Goal: Navigation & Orientation: Find specific page/section

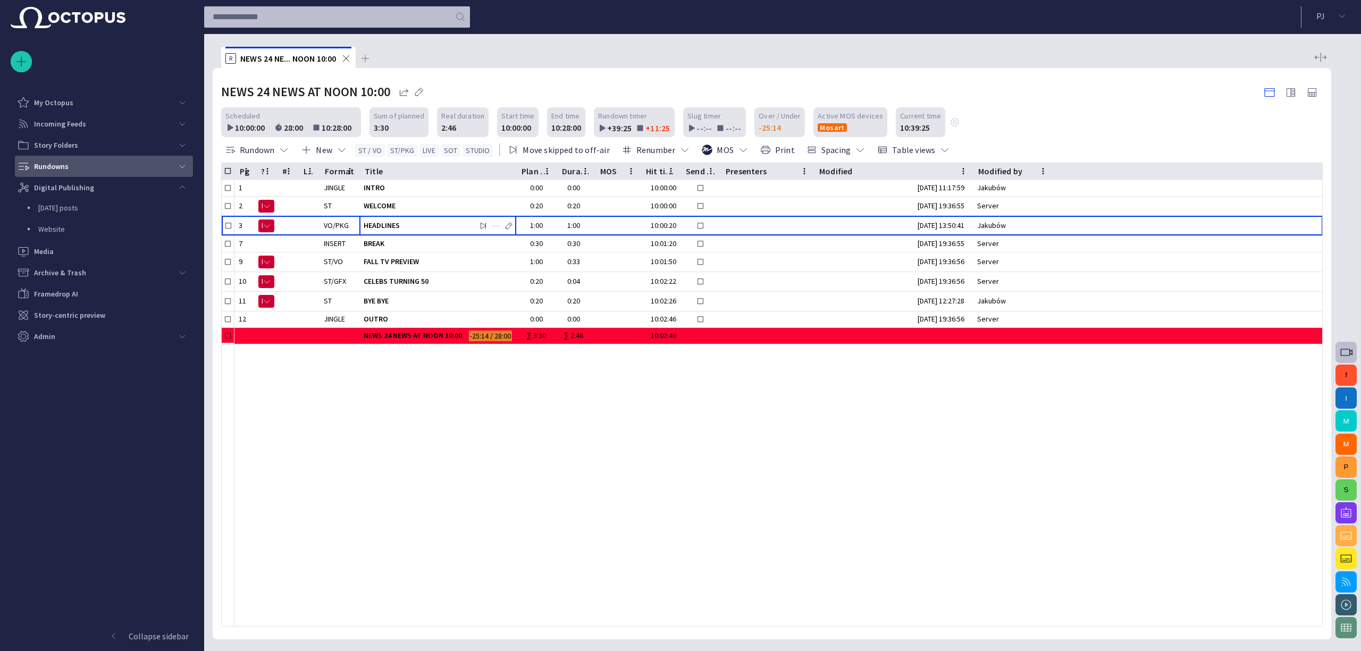
click at [105, 164] on div "Rundowns" at bounding box center [94, 166] width 155 height 17
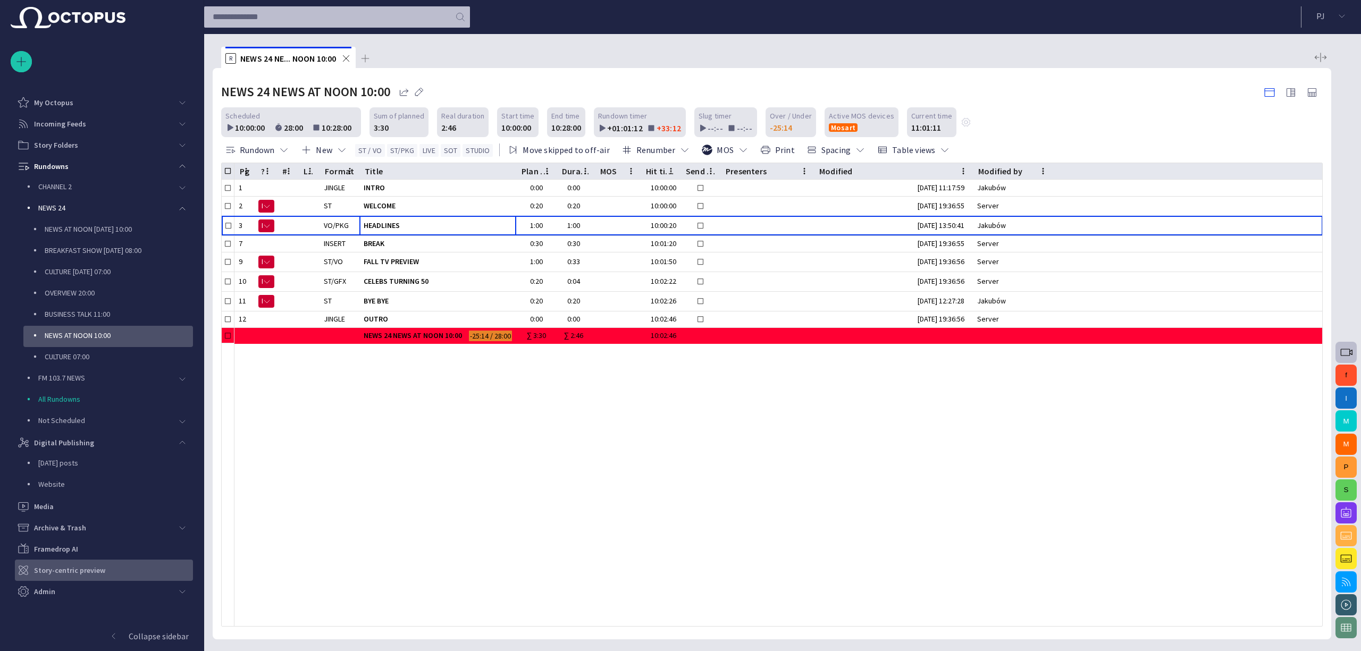
click at [49, 565] on div "Story-centric preview" at bounding box center [105, 570] width 176 height 17
click at [155, 272] on p "CULTURE [DATE] 07:00" at bounding box center [119, 271] width 148 height 11
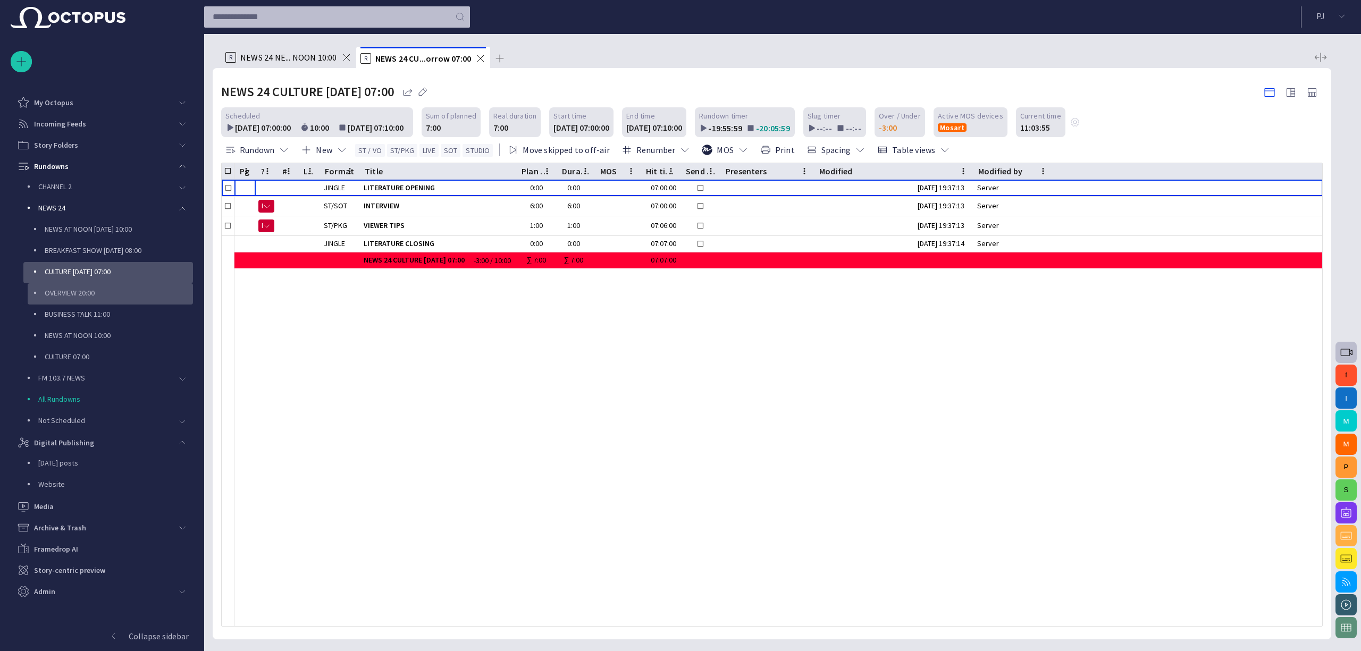
click at [146, 289] on p "OVERVIEW 20:00" at bounding box center [119, 293] width 148 height 11
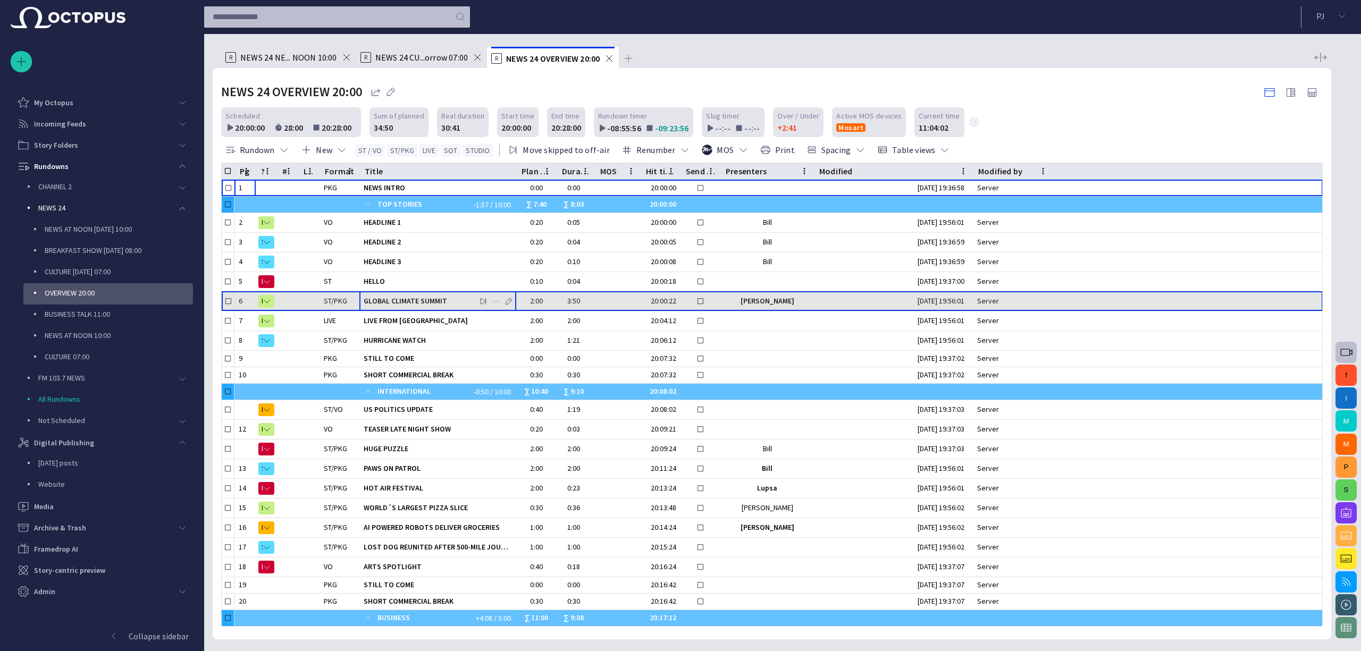
click at [407, 301] on span "GLOBAL CLIMATE SUMMIT" at bounding box center [438, 301] width 148 height 10
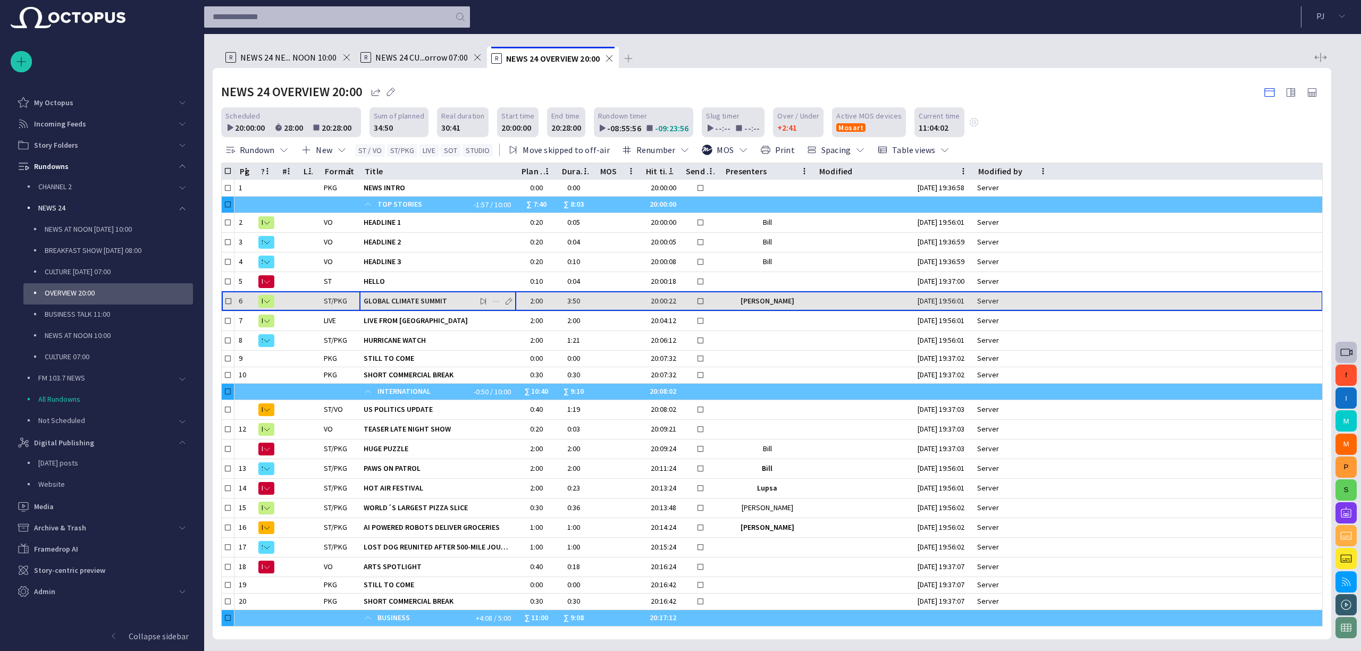
click at [407, 301] on span "GLOBAL CLIMATE SUMMIT" at bounding box center [438, 301] width 148 height 10
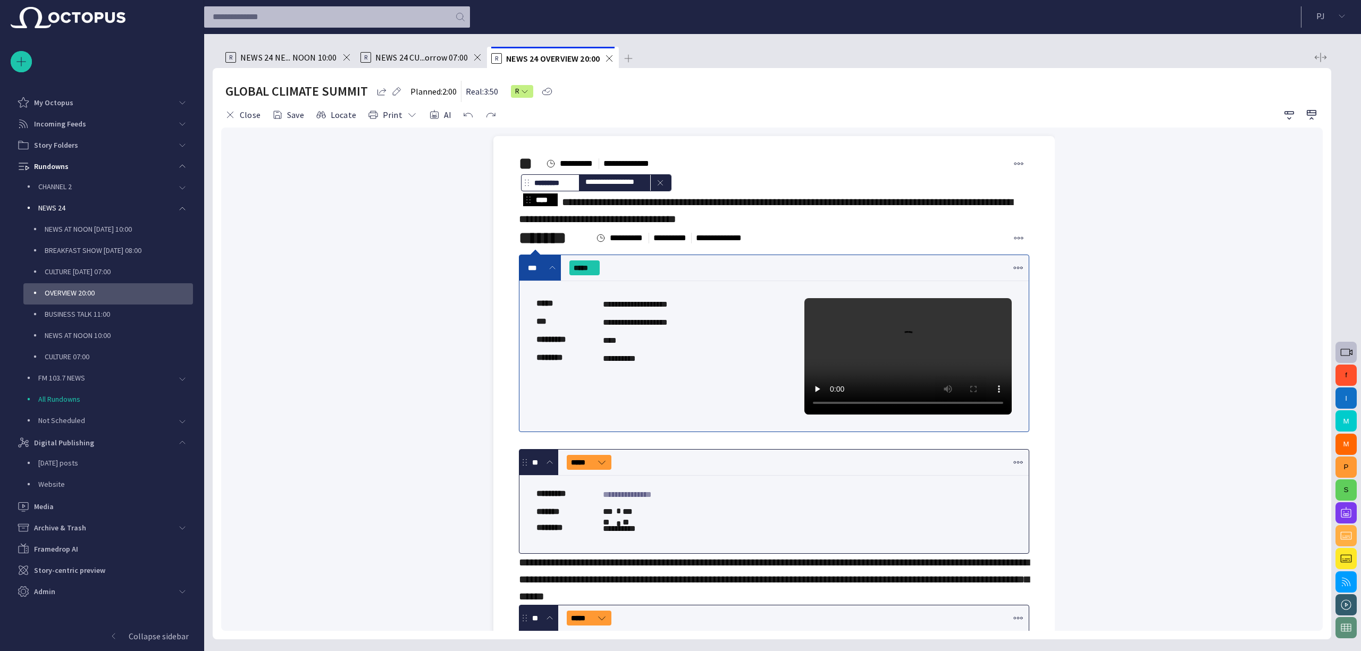
click at [1352, 509] on span "button" at bounding box center [1346, 513] width 13 height 13
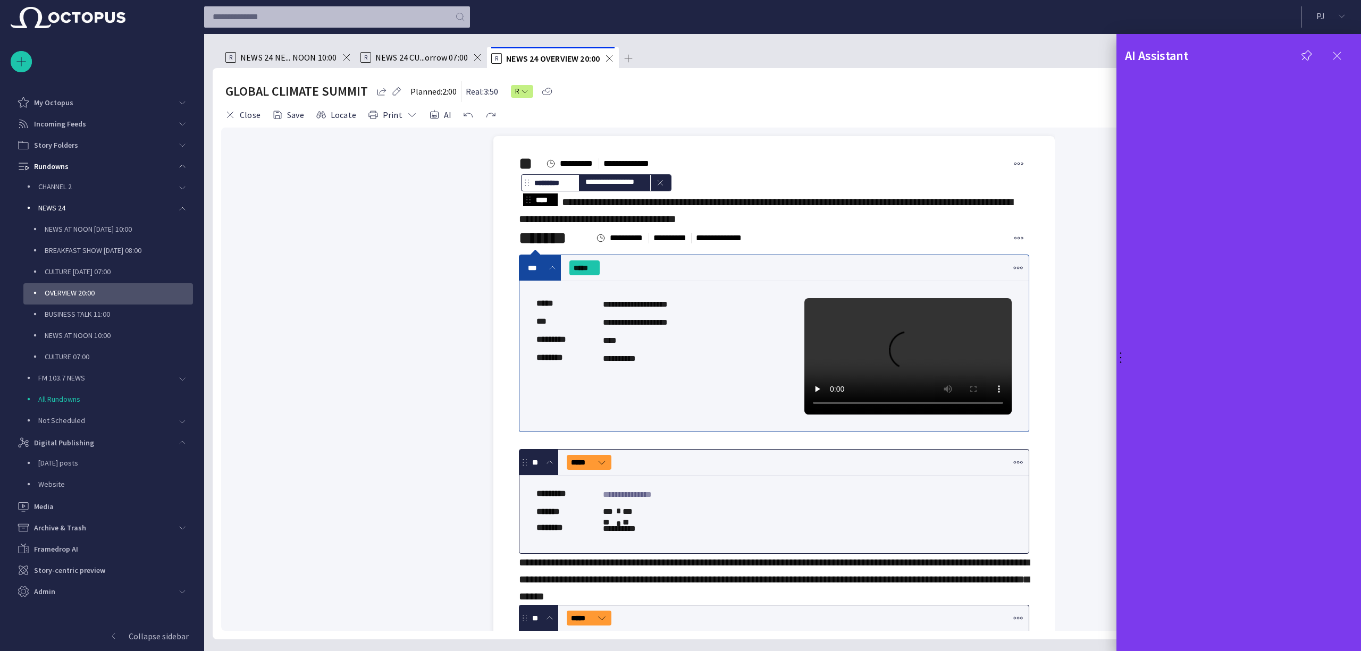
click at [1339, 48] on button "button" at bounding box center [1337, 55] width 31 height 19
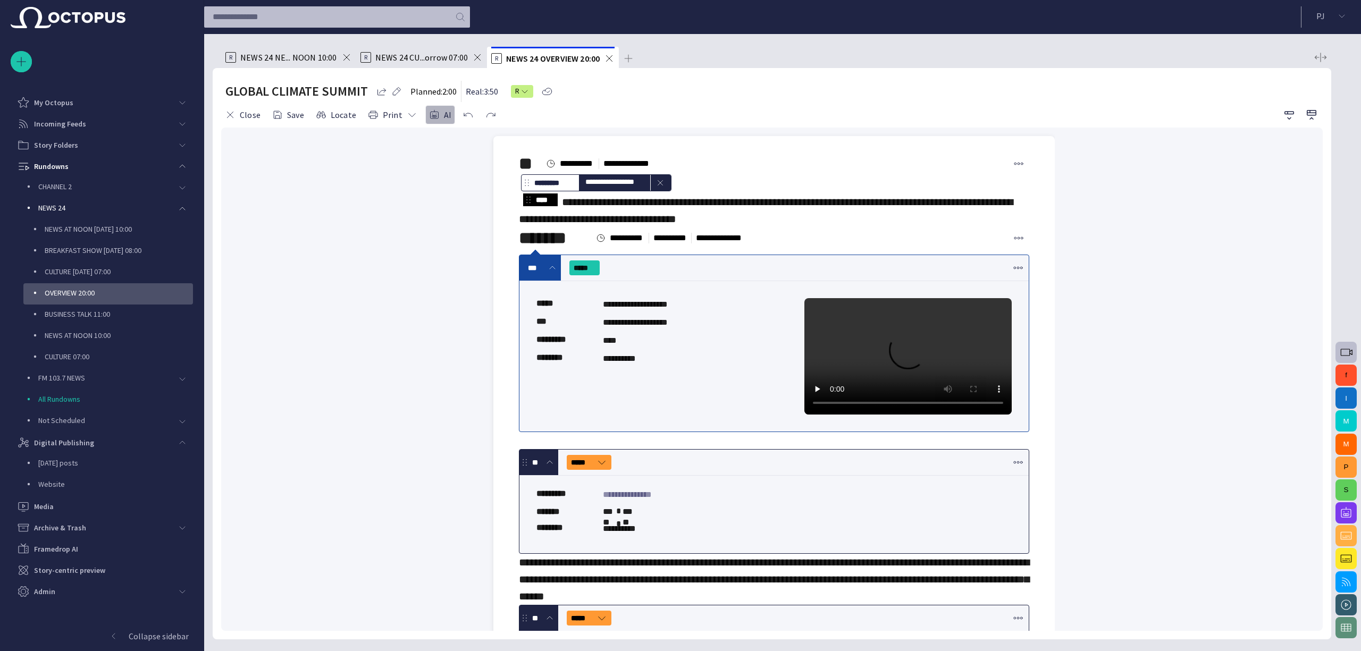
click at [433, 113] on span "button" at bounding box center [434, 115] width 11 height 11
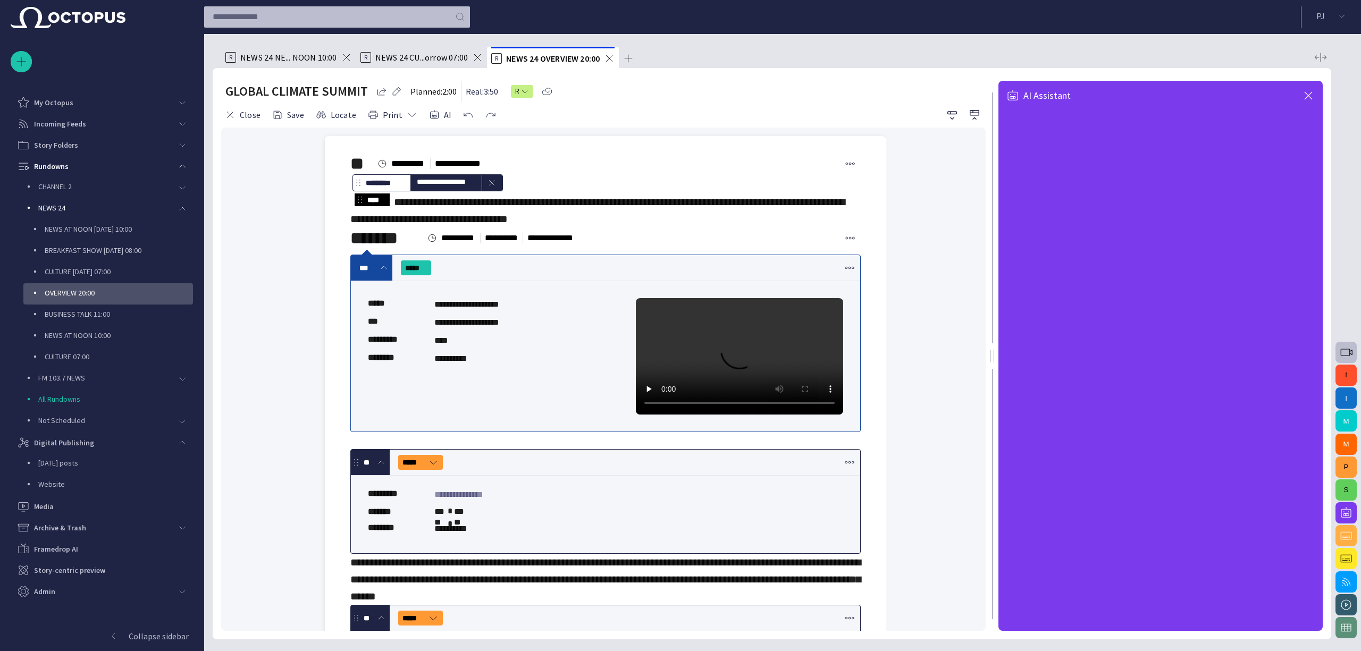
click at [957, 329] on div "**********" at bounding box center [603, 380] width 765 height 504
click at [1308, 90] on span "button" at bounding box center [1308, 95] width 13 height 13
